Goal: Transaction & Acquisition: Purchase product/service

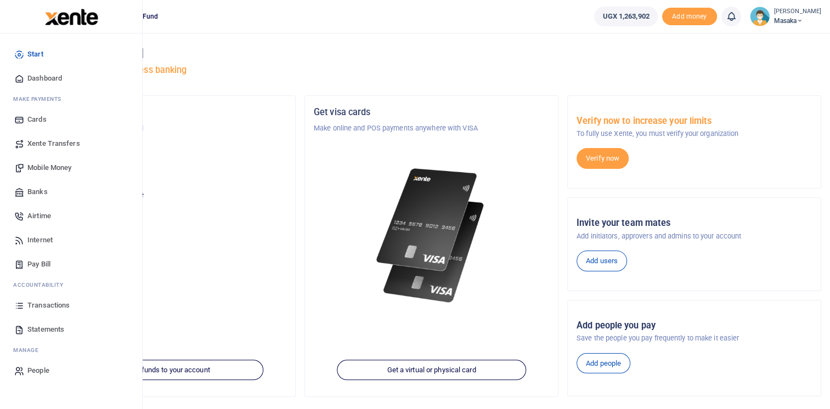
click at [30, 264] on span "Pay Bill" at bounding box center [38, 264] width 23 height 11
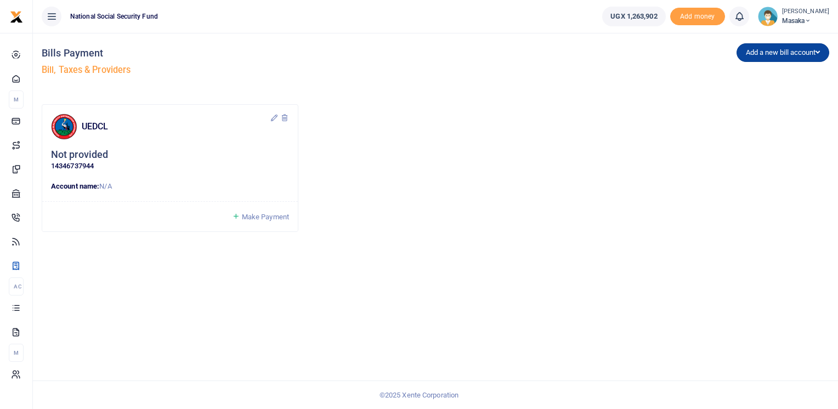
click at [776, 51] on button "Add a new bill account" at bounding box center [783, 52] width 93 height 19
click at [742, 93] on link "NWSC" at bounding box center [780, 90] width 87 height 15
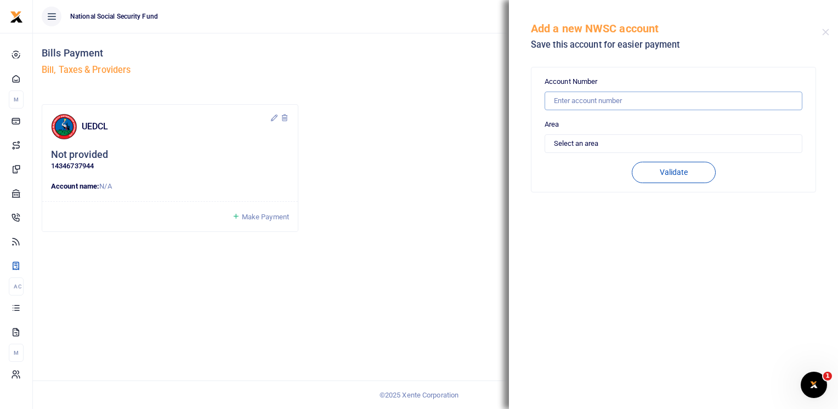
click at [601, 100] on input "text" at bounding box center [674, 101] width 258 height 19
click at [551, 101] on input "10712144" at bounding box center [674, 101] width 258 height 19
type input "010712144"
click at [595, 152] on div "Account Number 010712144 Area Select an area Kampala Iganga Jinja Lugazi Others…" at bounding box center [674, 129] width 258 height 107
click at [595, 140] on select "Select an area Kampala Iganga Jinja Lugazi Others" at bounding box center [674, 143] width 258 height 19
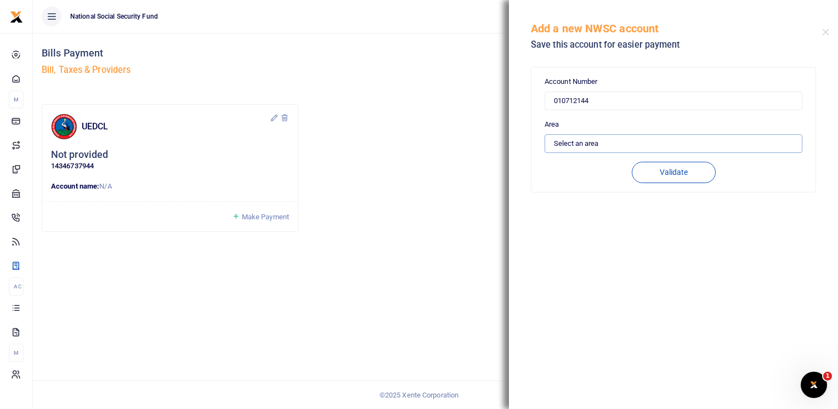
select select "OTHERS"
click at [545, 134] on select "Select an area Kampala Iganga Jinja Lugazi Others" at bounding box center [674, 143] width 258 height 19
click at [683, 168] on button "Validate" at bounding box center [674, 172] width 84 height 21
click at [557, 101] on input "010712144" at bounding box center [674, 101] width 258 height 19
type input "10712144"
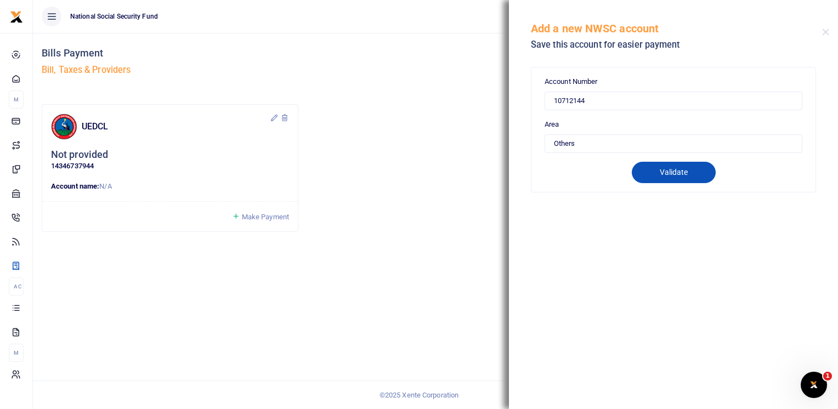
click at [678, 172] on button "Validate" at bounding box center [674, 172] width 84 height 21
type input "10712144"
type input "MUGERWA LUGWANA C/O NSSF OFFIC"
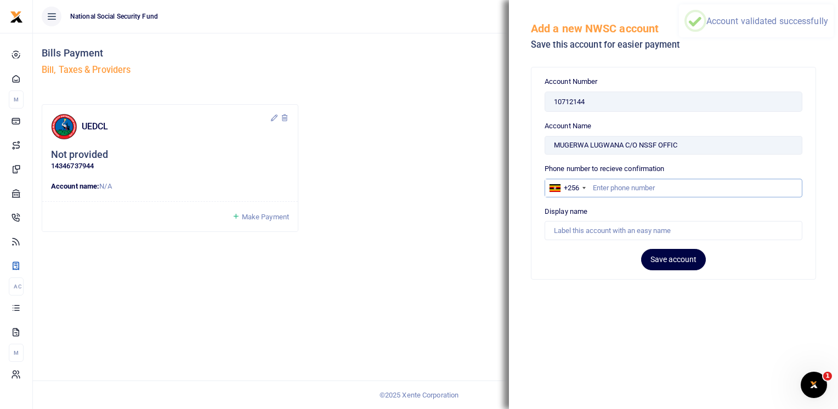
click at [640, 190] on input "text" at bounding box center [674, 188] width 258 height 19
type input "704847871"
click at [669, 256] on button "Save account" at bounding box center [673, 259] width 65 height 21
click at [619, 209] on div "Display name" at bounding box center [674, 223] width 258 height 34
click at [584, 210] on label "Display name" at bounding box center [566, 211] width 43 height 11
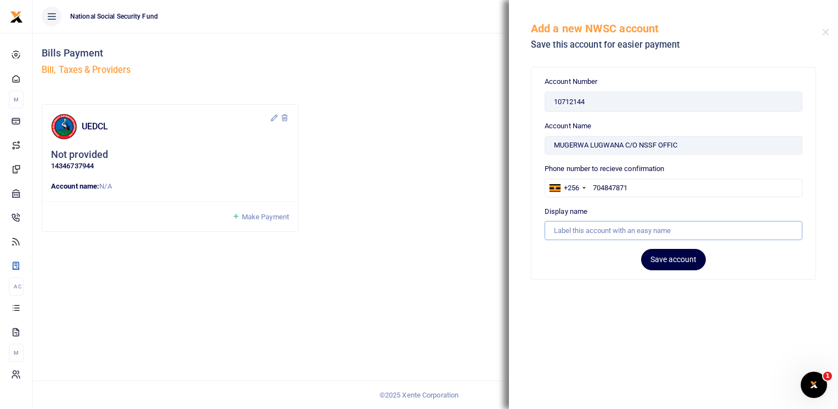
click at [584, 221] on input "Account Name" at bounding box center [674, 230] width 258 height 19
type input "WATER BILL"
click at [675, 258] on button "Save account" at bounding box center [673, 259] width 65 height 21
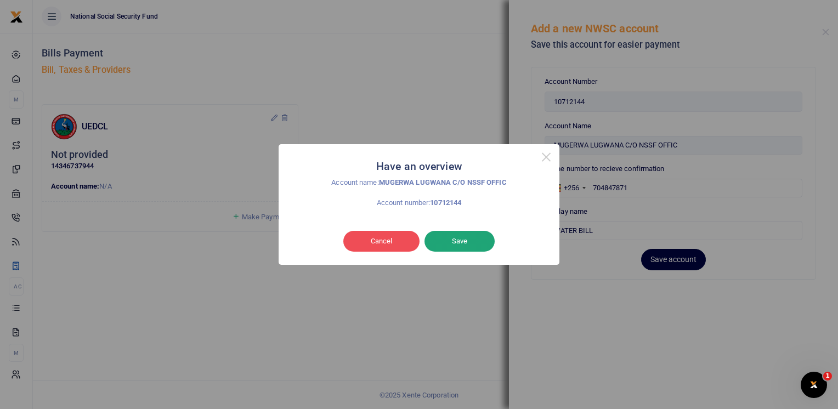
click at [455, 242] on button "Save" at bounding box center [460, 241] width 70 height 21
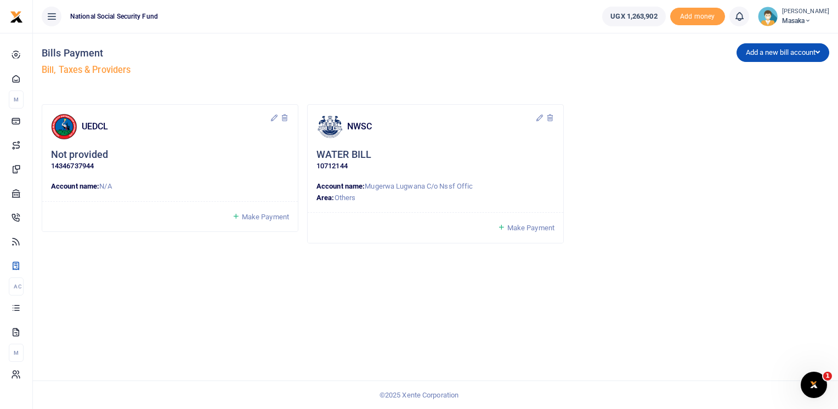
click at [257, 214] on span "Make Payment" at bounding box center [265, 217] width 47 height 8
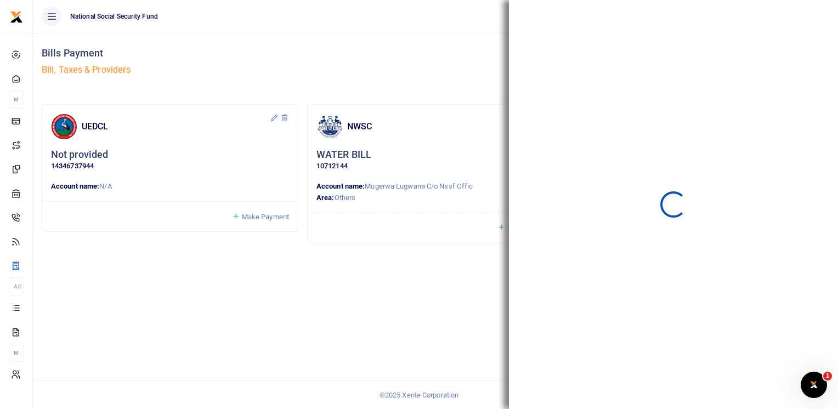
click at [380, 253] on div "UEDCL Not provided 14346737944 Account name: N/A Make Payment" at bounding box center [436, 183] width 788 height 159
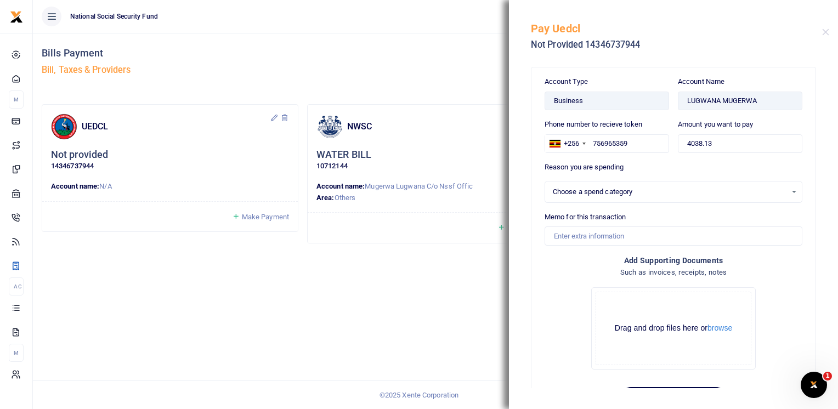
select select
click at [398, 138] on div "NWSC" at bounding box center [426, 127] width 219 height 26
click at [826, 34] on button "Close" at bounding box center [825, 32] width 7 height 7
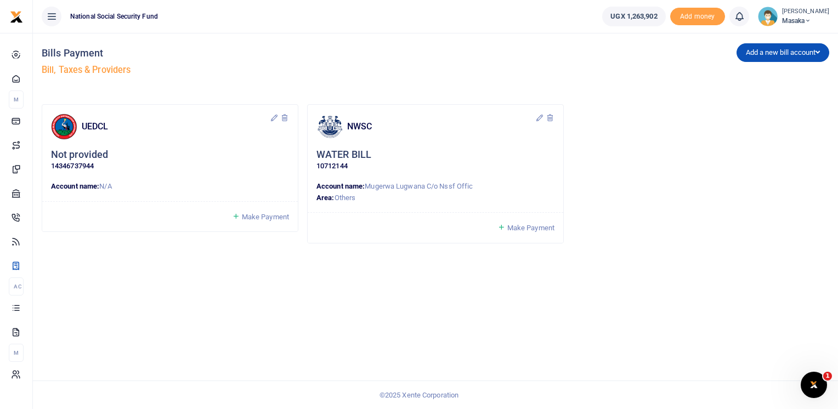
click at [524, 228] on span "Make Payment" at bounding box center [530, 228] width 47 height 8
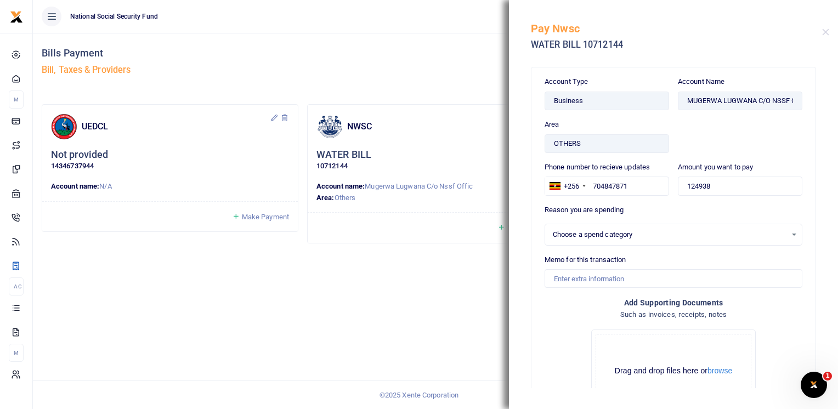
select select
click at [786, 234] on div "Select an option" at bounding box center [673, 235] width 257 height 12
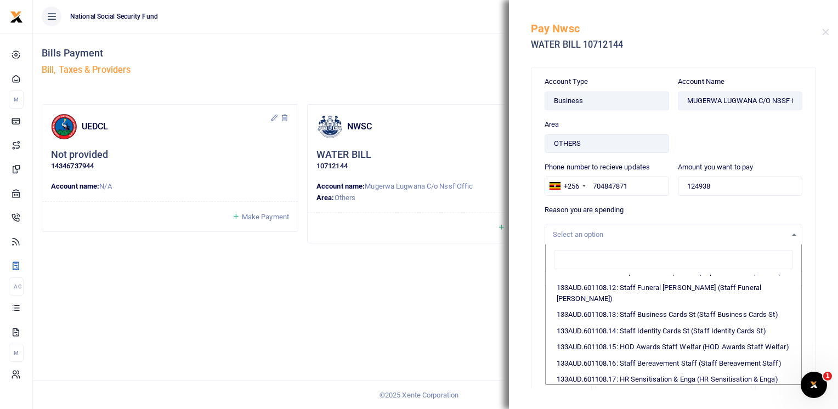
scroll to position [3182, 0]
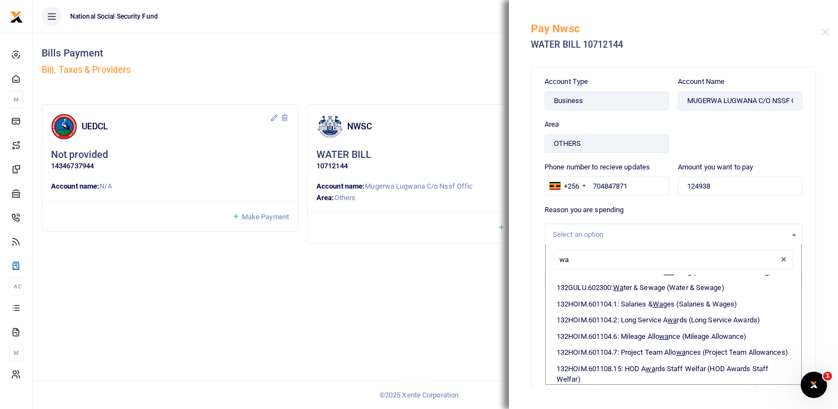
type input "wat"
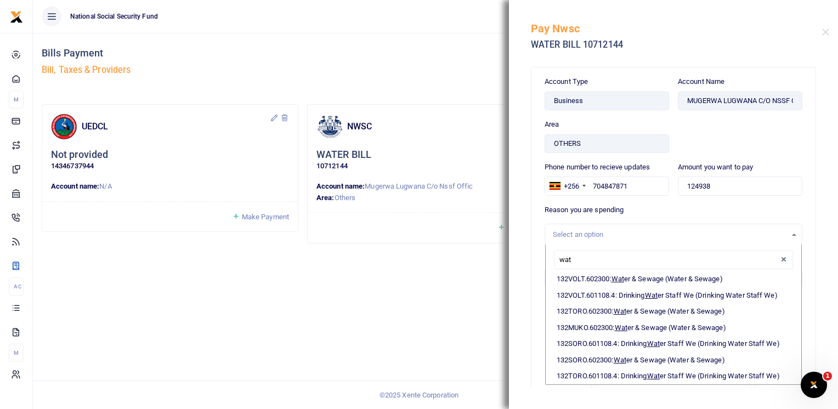
scroll to position [1532, 0]
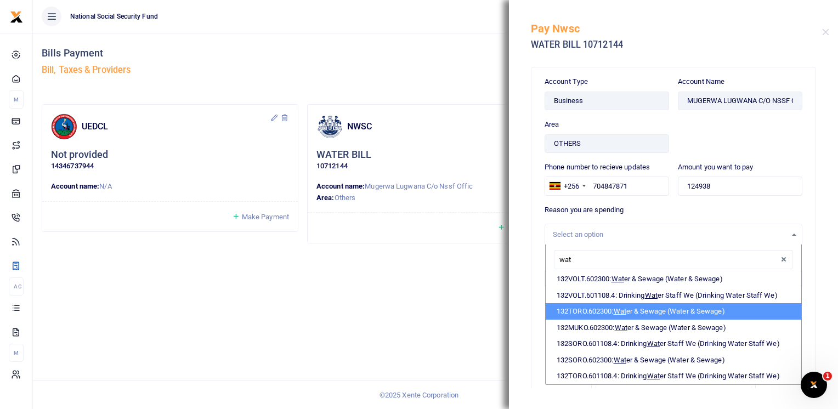
click at [654, 303] on li "132TORO.602300: Wat er & Sewage (Water & Sewage)" at bounding box center [674, 311] width 256 height 16
select select "4748"
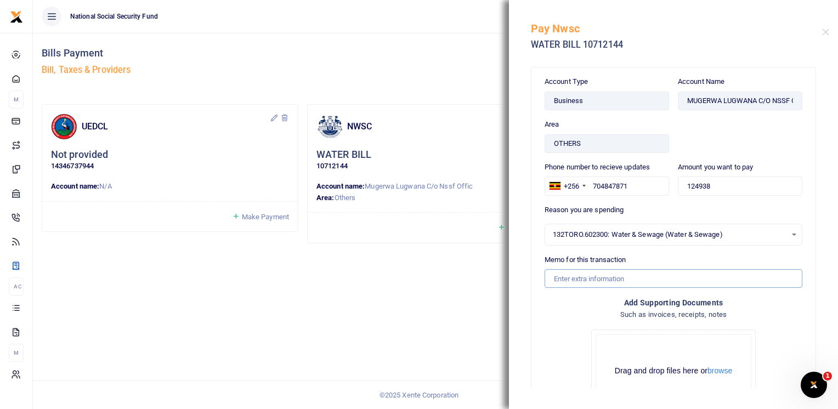
click at [572, 280] on input "Memo for this transaction" at bounding box center [674, 278] width 258 height 19
type input "n"
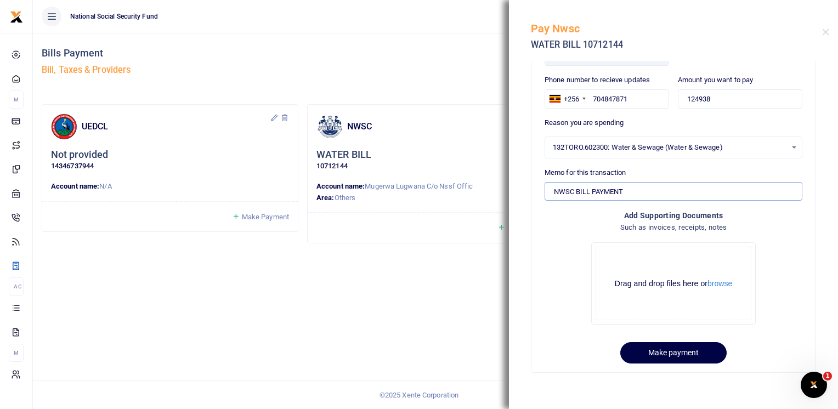
scroll to position [88, 0]
type input "NWSC BILL PAYMENT"
click at [720, 280] on button "browse" at bounding box center [720, 283] width 25 height 8
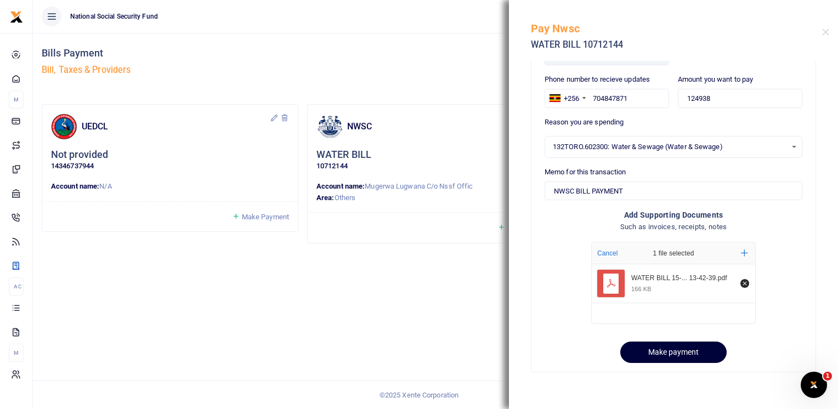
click at [685, 350] on button "Make payment" at bounding box center [673, 352] width 106 height 21
